Goal: Information Seeking & Learning: Learn about a topic

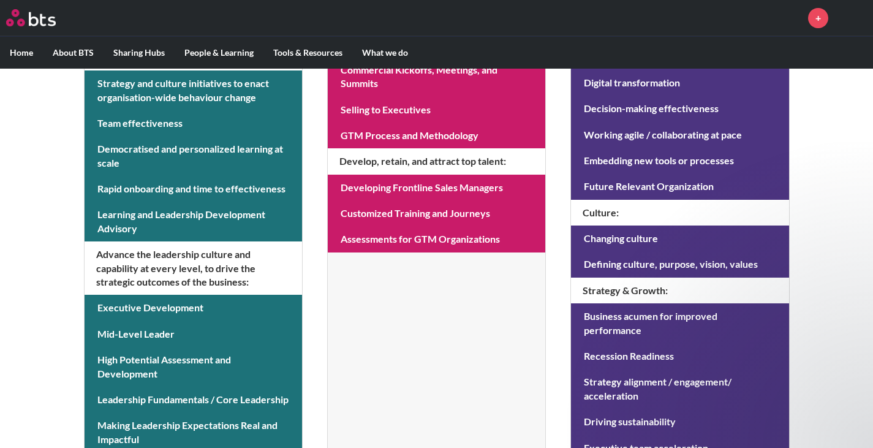
scroll to position [374, 0]
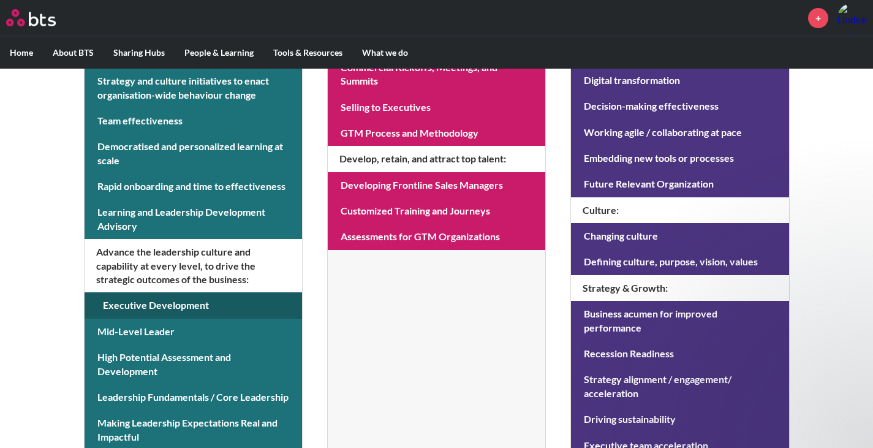
click at [188, 307] on link at bounding box center [193, 305] width 217 height 26
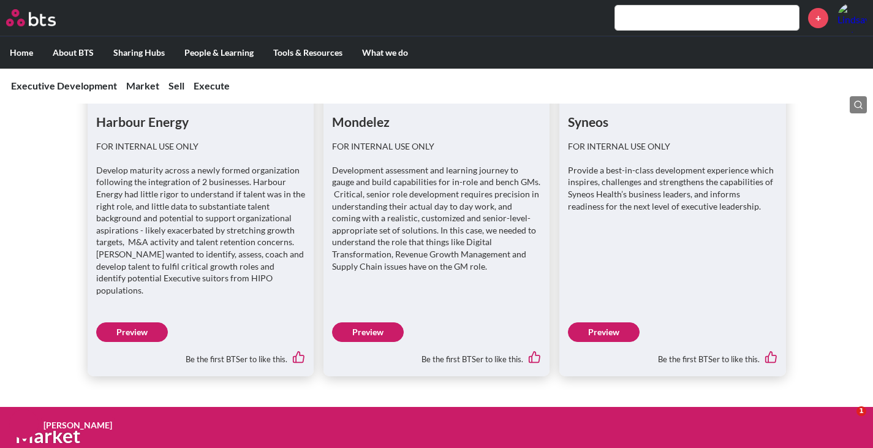
scroll to position [276, 0]
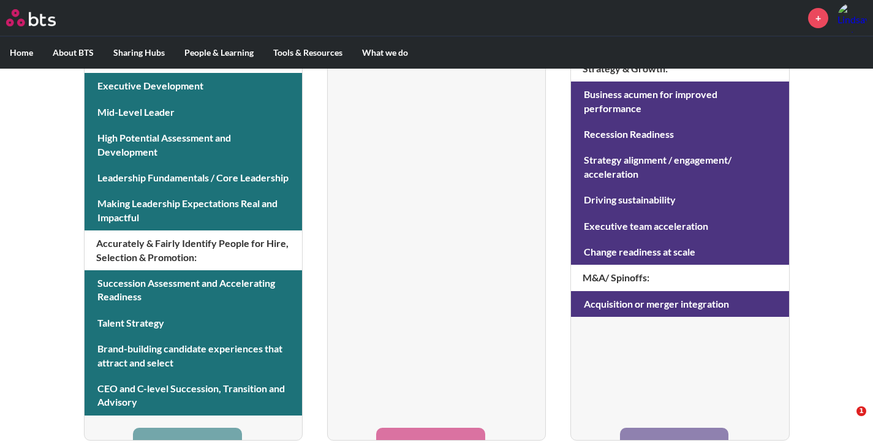
scroll to position [601, 0]
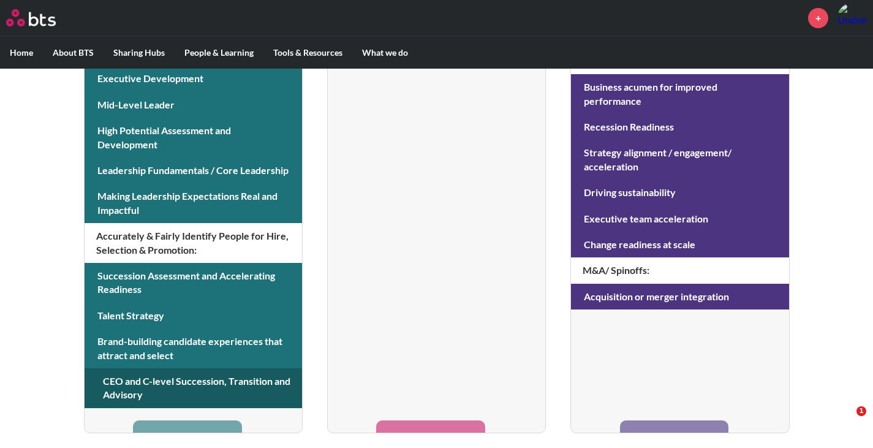
click at [217, 380] on link at bounding box center [193, 388] width 217 height 40
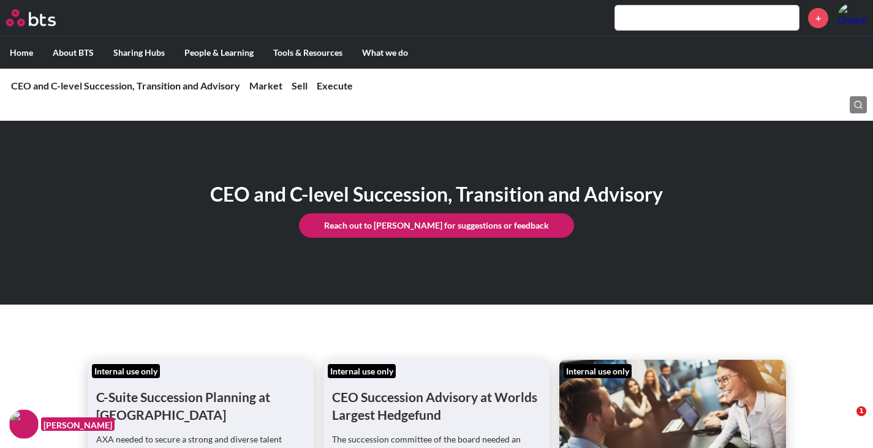
click at [700, 25] on input "text" at bounding box center [707, 18] width 184 height 25
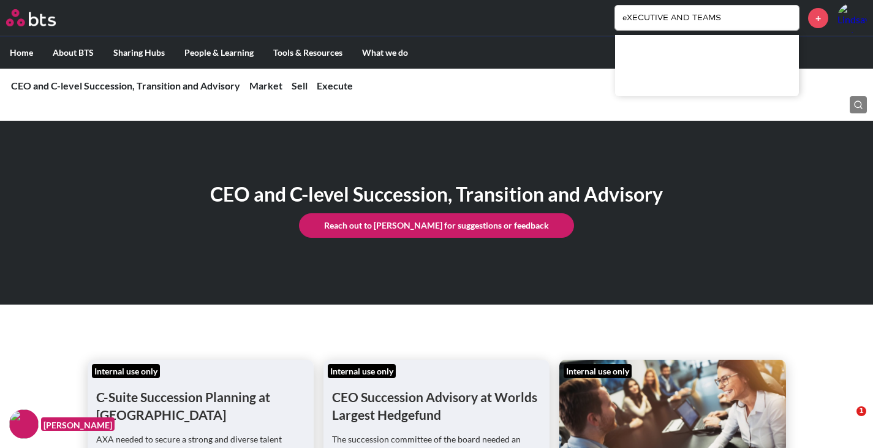
type input "eXECUTIVE AND TEAMS"
click at [757, 17] on input "eXECUTIVE AND TEAMS" at bounding box center [707, 18] width 184 height 25
click at [181, 81] on link "CEO and C-level Succession, Transition and Advisory" at bounding box center [125, 86] width 229 height 12
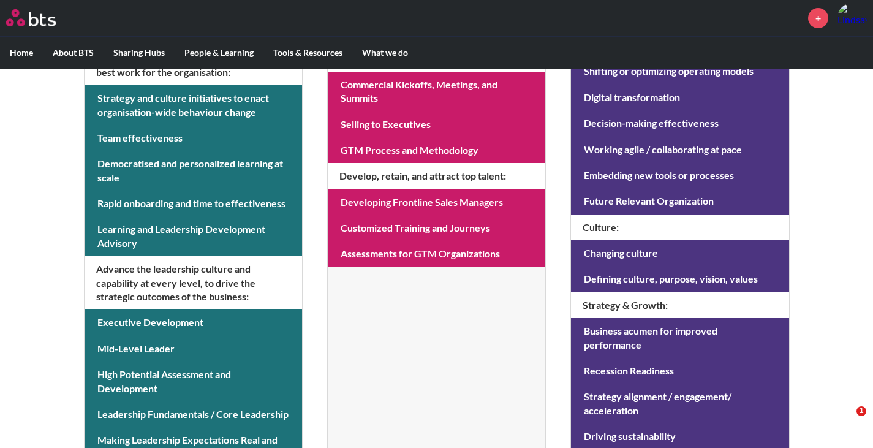
scroll to position [355, 0]
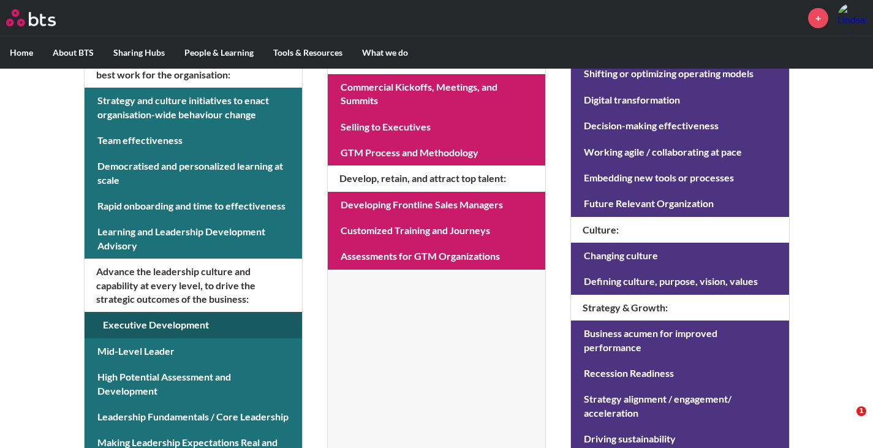
click at [156, 324] on link at bounding box center [193, 325] width 217 height 26
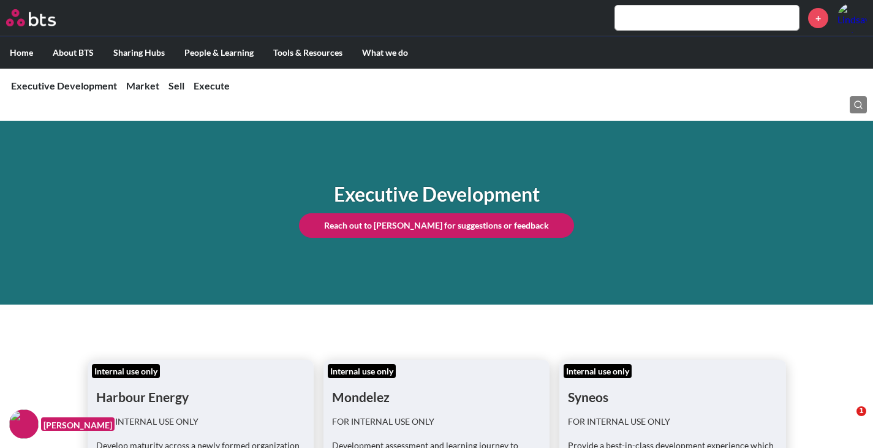
click at [701, 28] on input "text" at bounding box center [707, 18] width 184 height 25
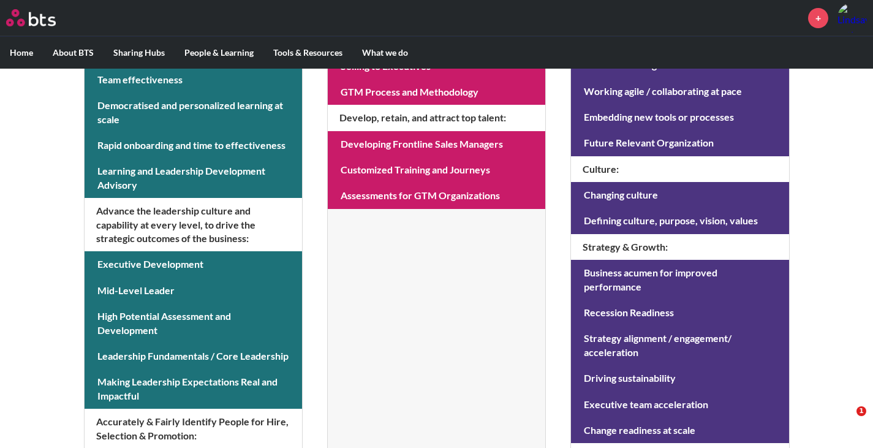
scroll to position [416, 0]
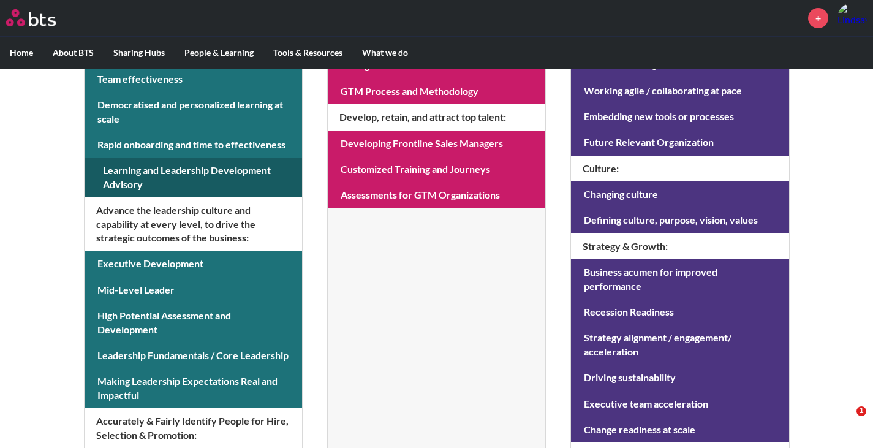
click at [178, 178] on link at bounding box center [193, 177] width 217 height 40
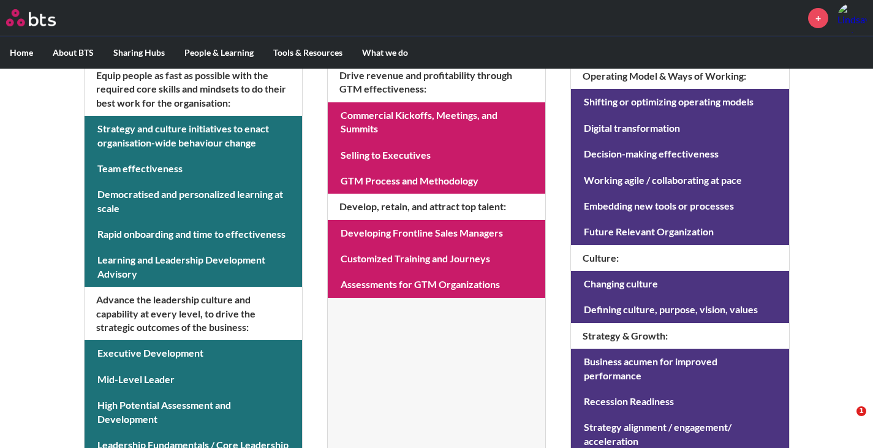
scroll to position [326, 0]
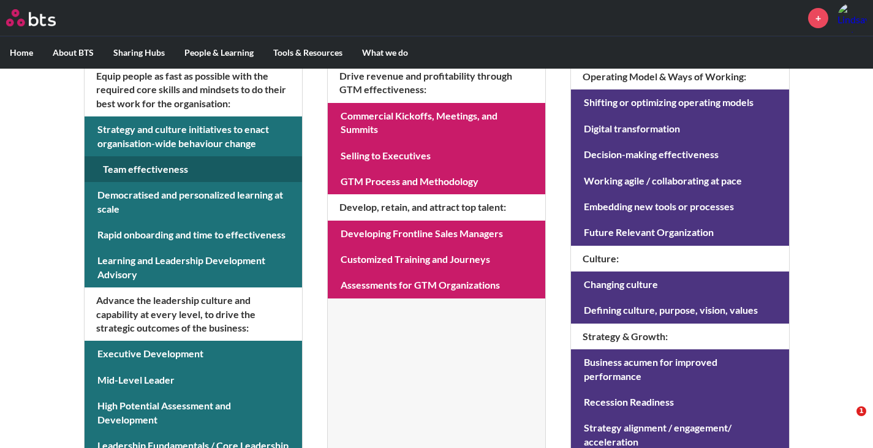
click at [169, 175] on link at bounding box center [193, 169] width 217 height 26
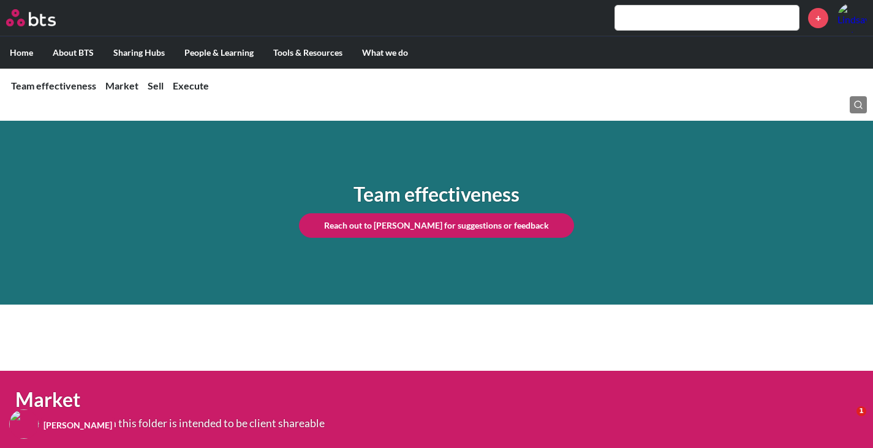
click at [690, 13] on input "text" at bounding box center [707, 18] width 184 height 25
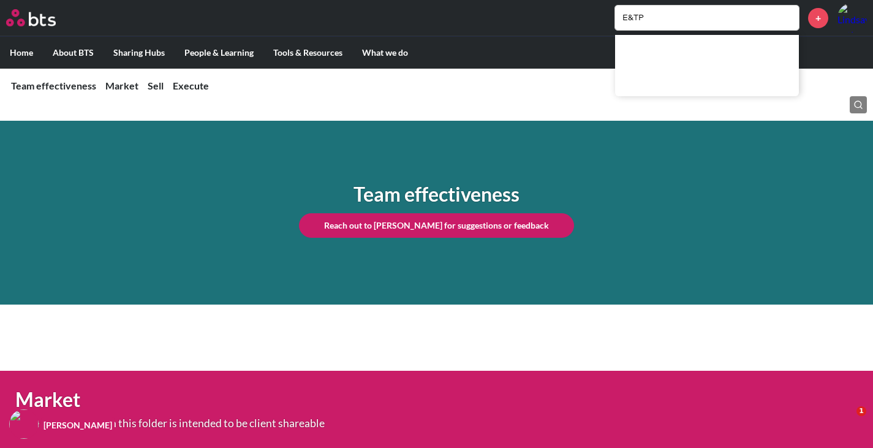
type input "E&TP"
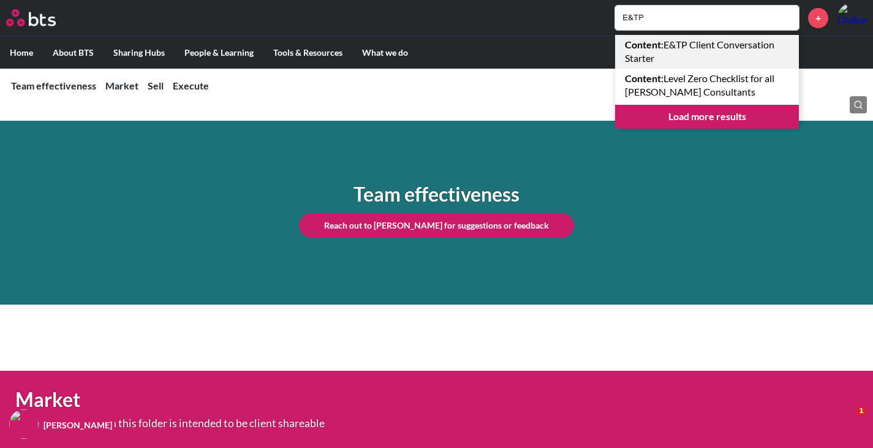
click at [740, 45] on link "Content : E&TP Client Conversation Starter" at bounding box center [707, 52] width 184 height 34
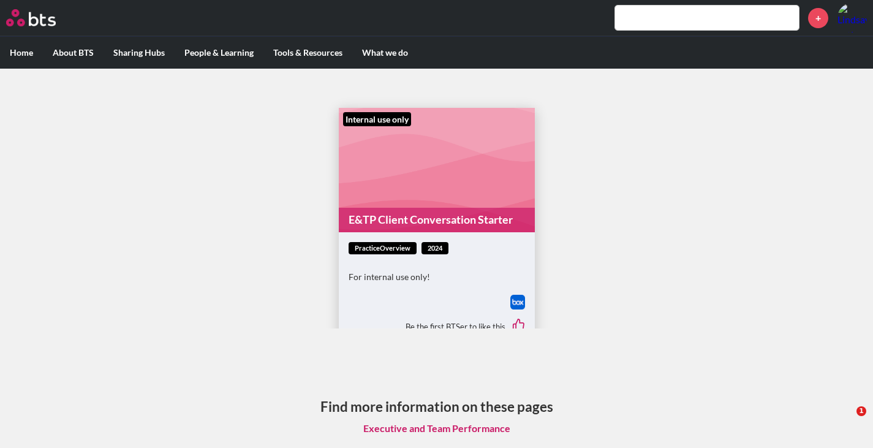
click at [372, 249] on span "practiceOverview" at bounding box center [383, 248] width 68 height 13
click at [406, 214] on link "E&TP Client Conversation Starter" at bounding box center [437, 220] width 196 height 24
